Goal: Information Seeking & Learning: Learn about a topic

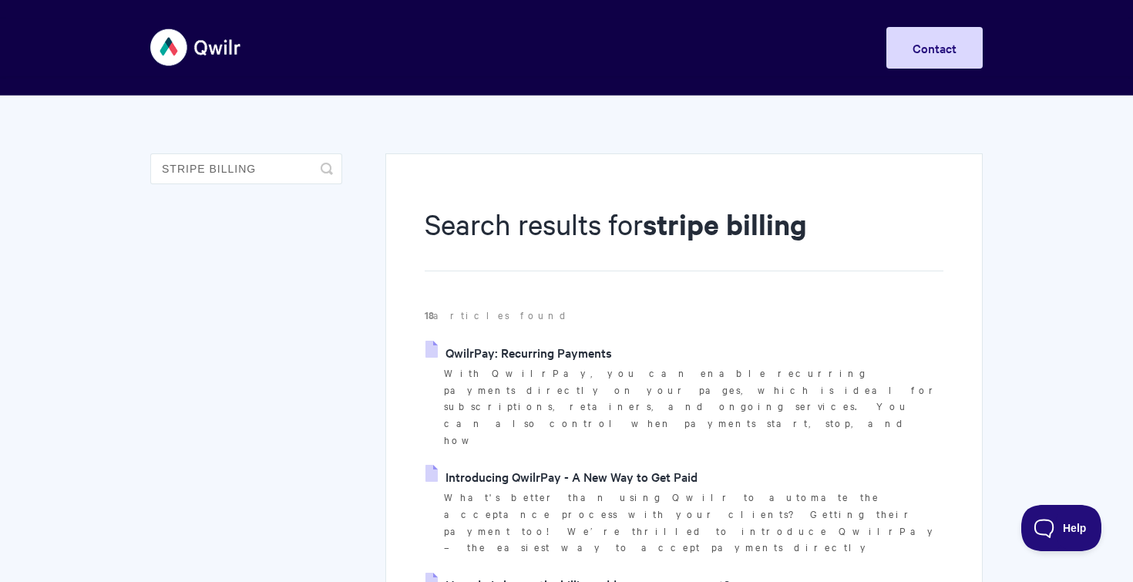
click at [522, 347] on link "QwilrPay: Recurring Payments" at bounding box center [518, 352] width 186 height 23
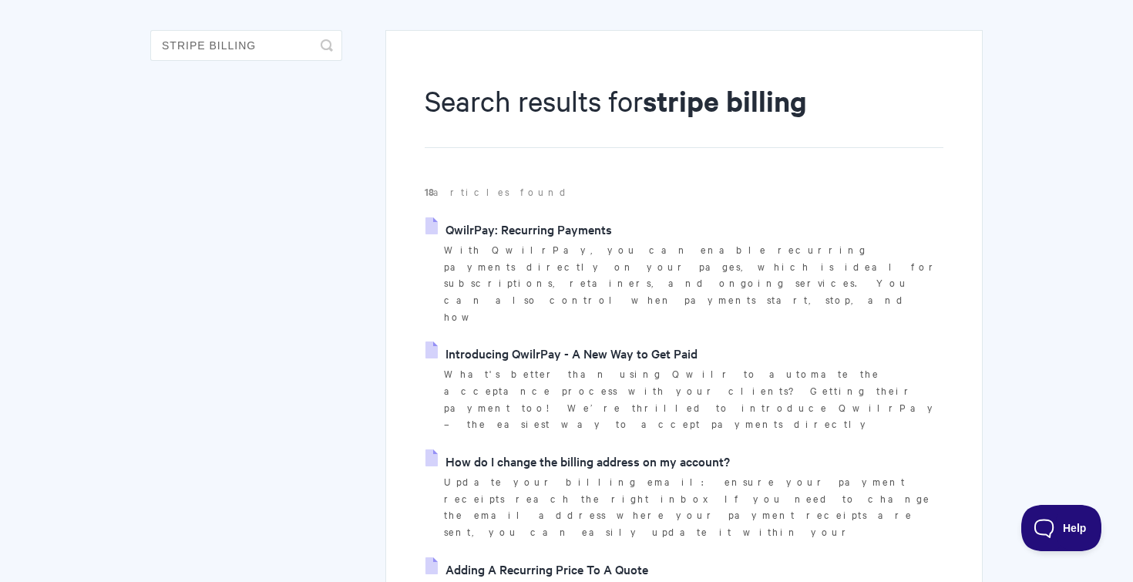
scroll to position [130, 0]
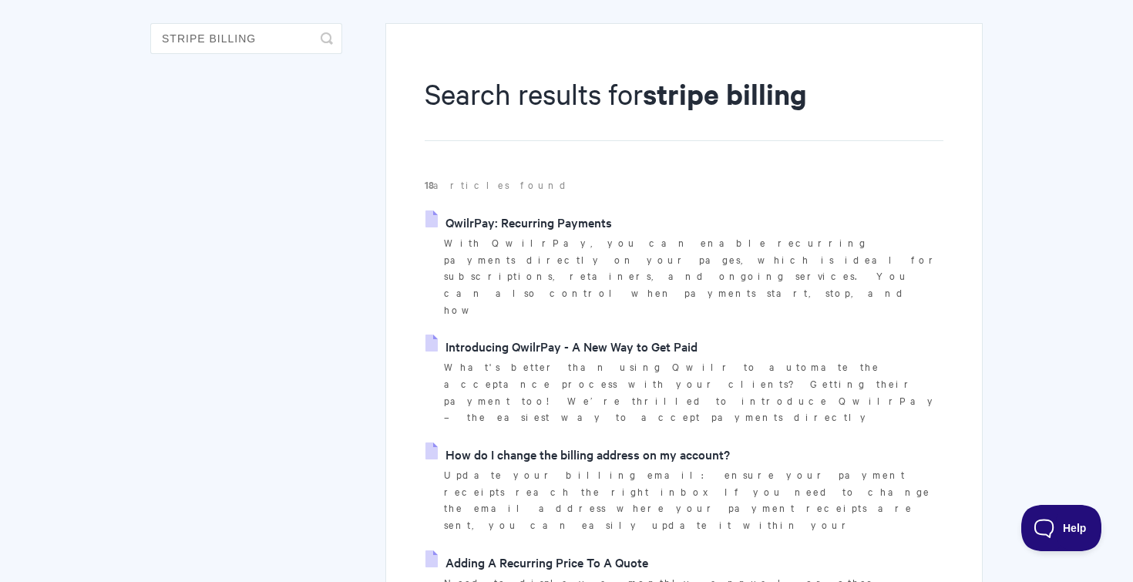
click at [515, 334] on link "Introducing QwilrPay - A New Way to Get Paid" at bounding box center [561, 345] width 272 height 23
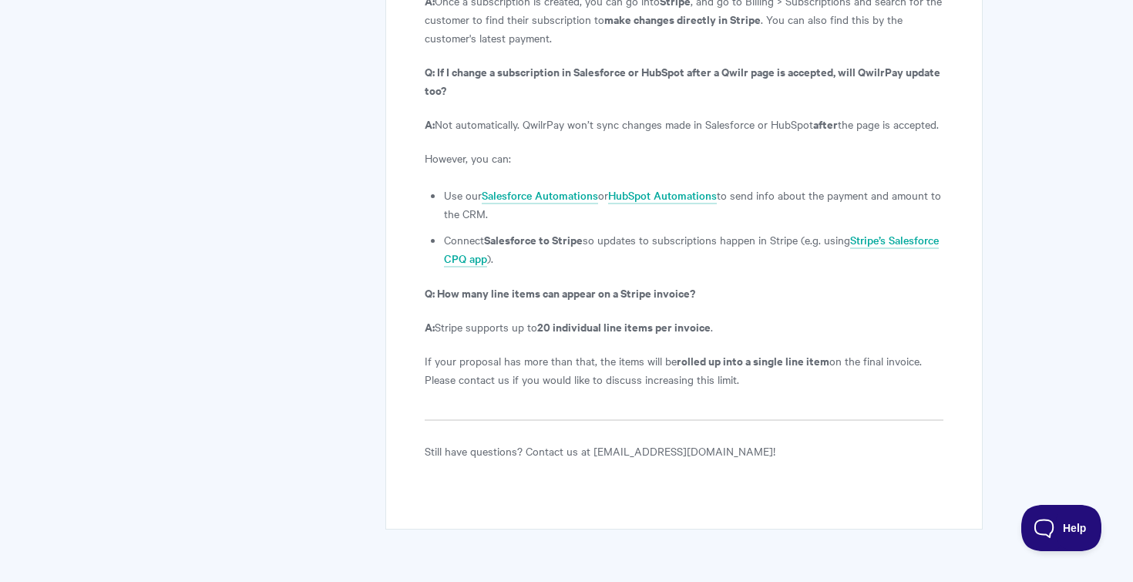
scroll to position [6174, 0]
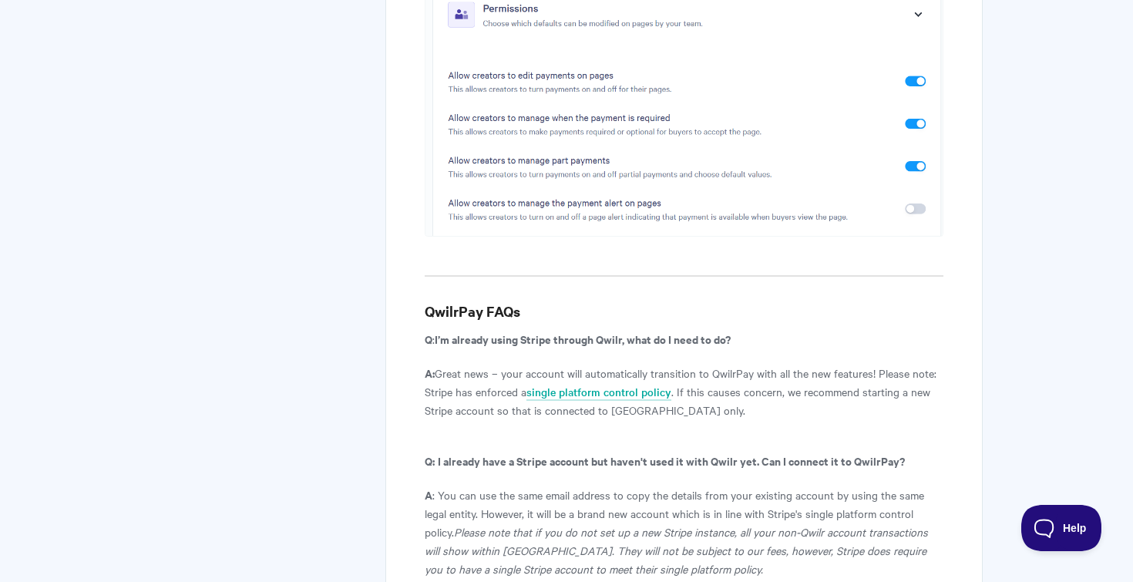
scroll to position [7757, 0]
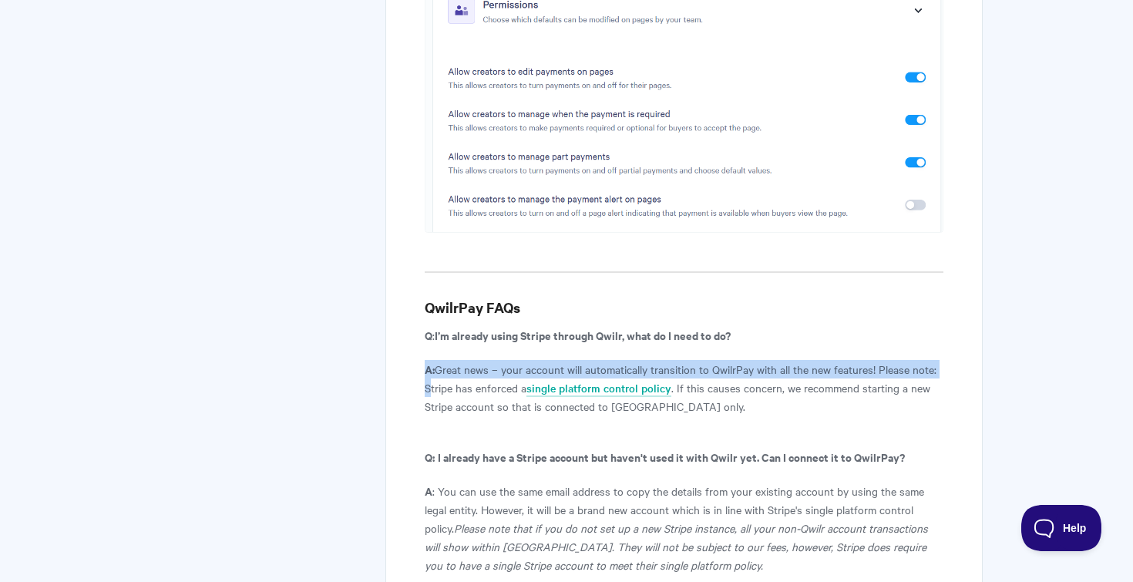
drag, startPoint x: 425, startPoint y: 200, endPoint x: 717, endPoint y: 237, distance: 294.3
copy p "A: Great news – your account will automatically transition to QwilrPay with all…"
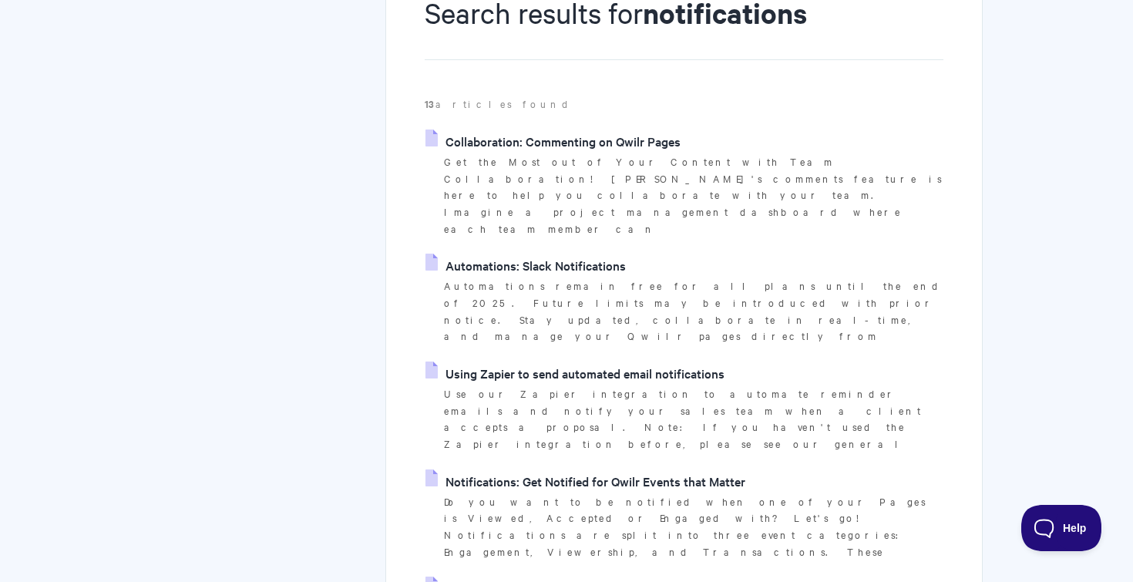
scroll to position [280, 0]
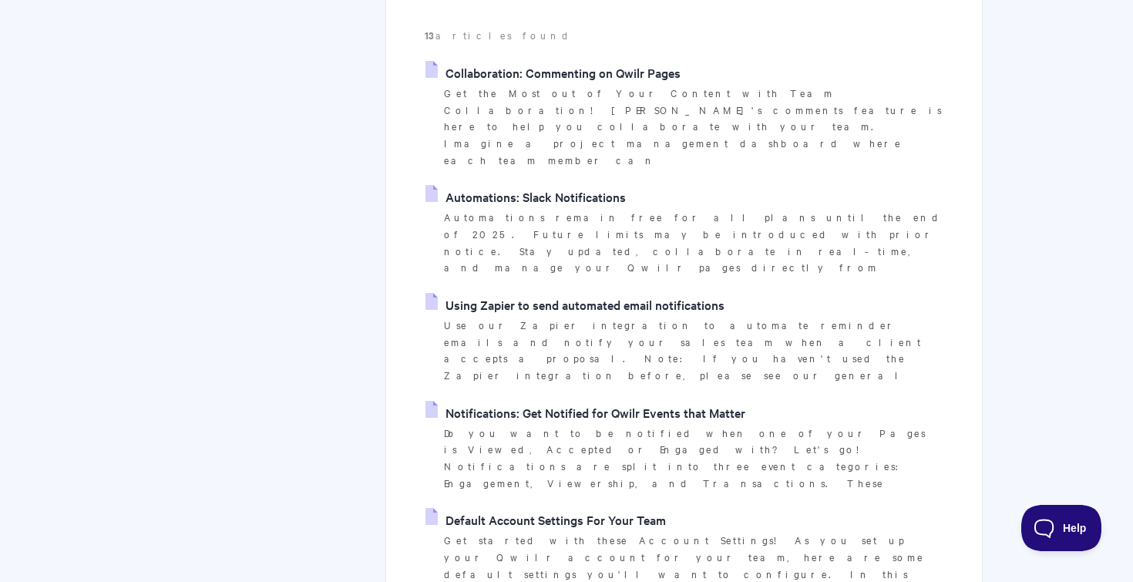
click at [468, 401] on link "Notifications: Get Notified for Qwilr Events that Matter" at bounding box center [585, 412] width 320 height 23
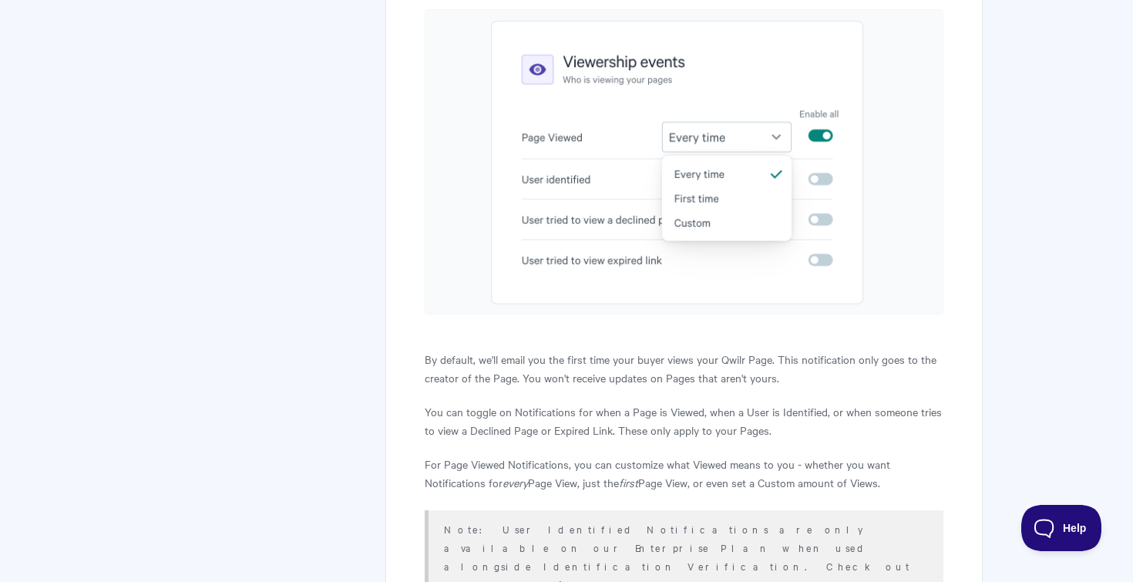
scroll to position [2004, 0]
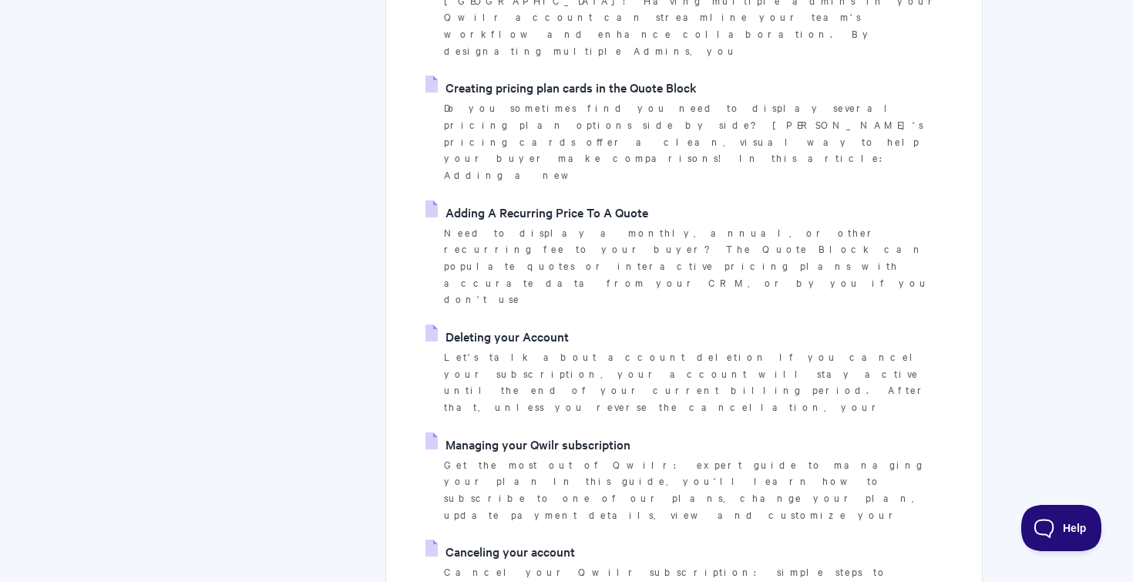
scroll to position [855, 0]
click at [547, 430] on link "Managing your Qwilr subscription" at bounding box center [527, 441] width 205 height 23
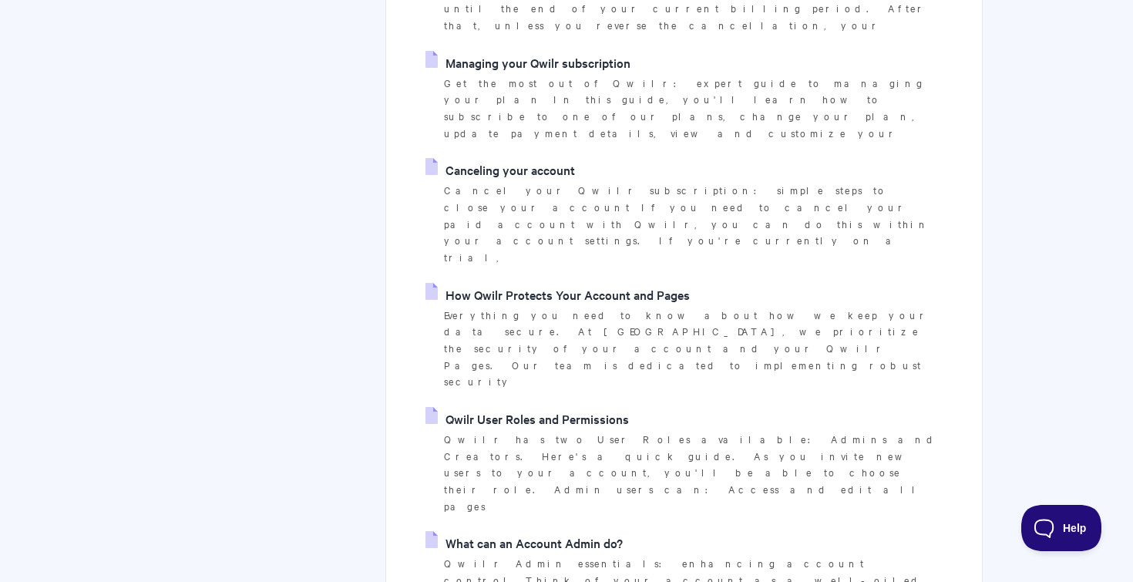
scroll to position [1235, 0]
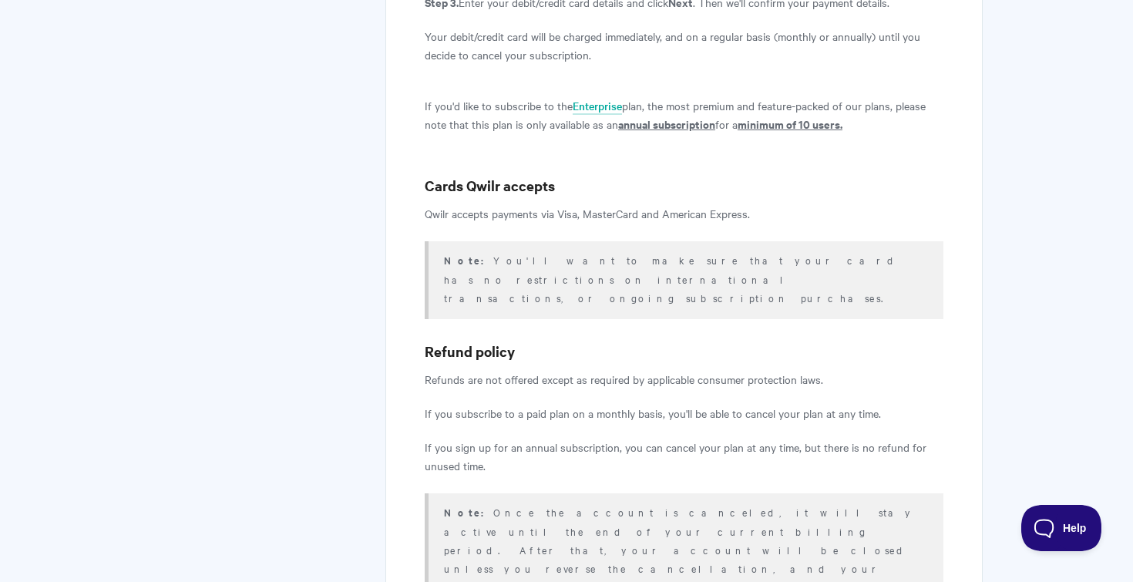
scroll to position [2083, 0]
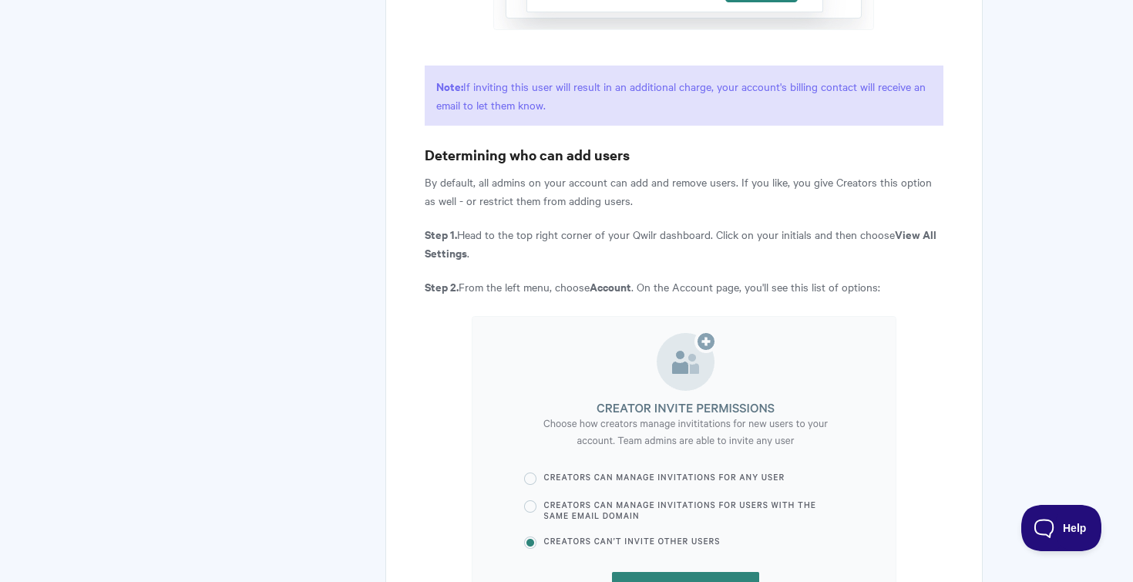
scroll to position [4500, 0]
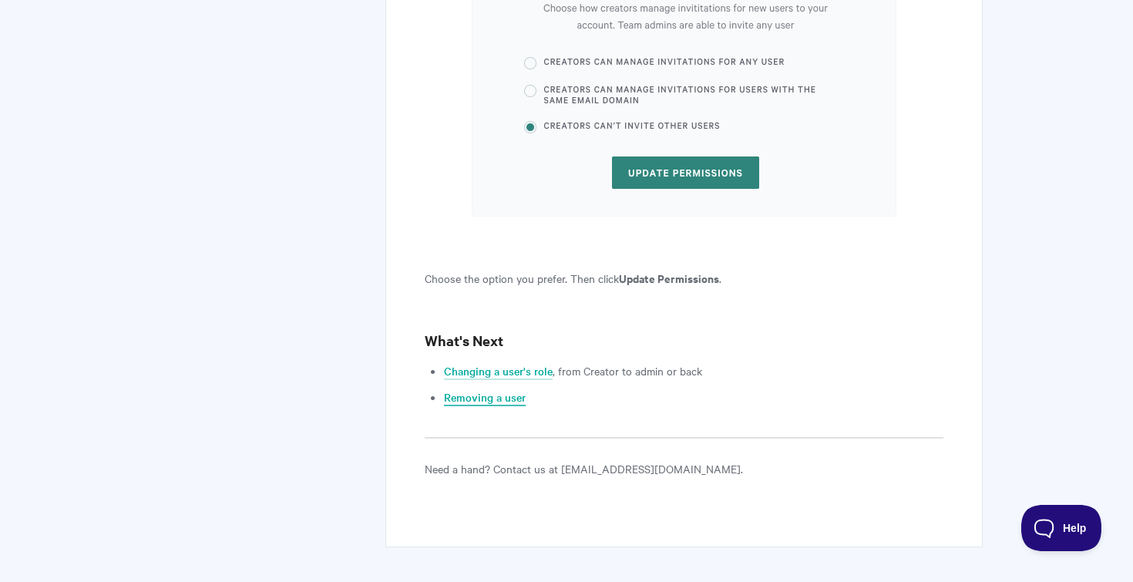
click at [474, 389] on link "Removing a user" at bounding box center [485, 397] width 82 height 17
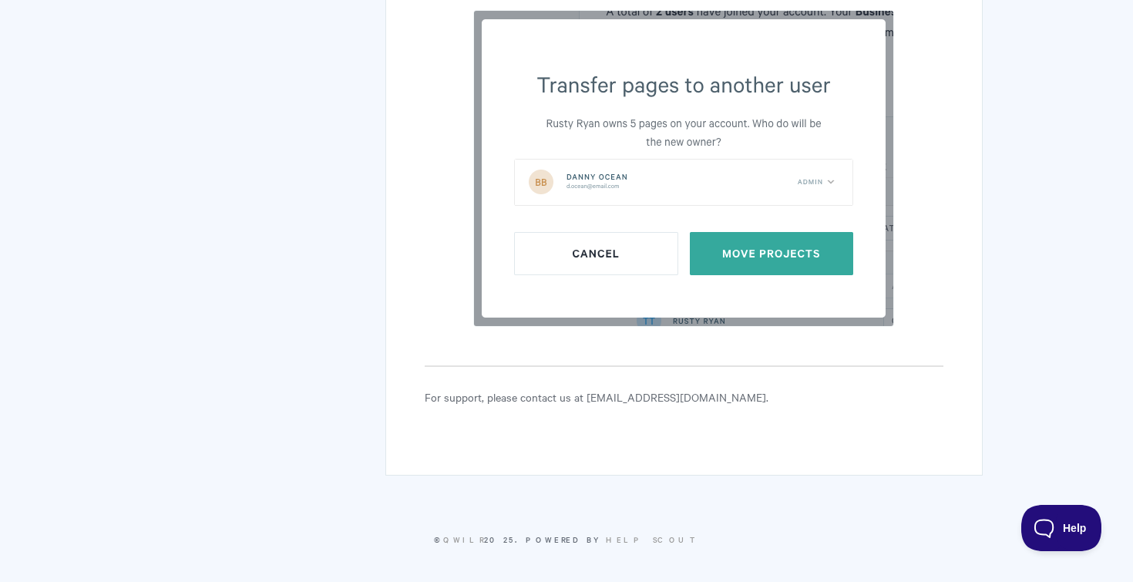
scroll to position [1701, 0]
